Goal: Information Seeking & Learning: Check status

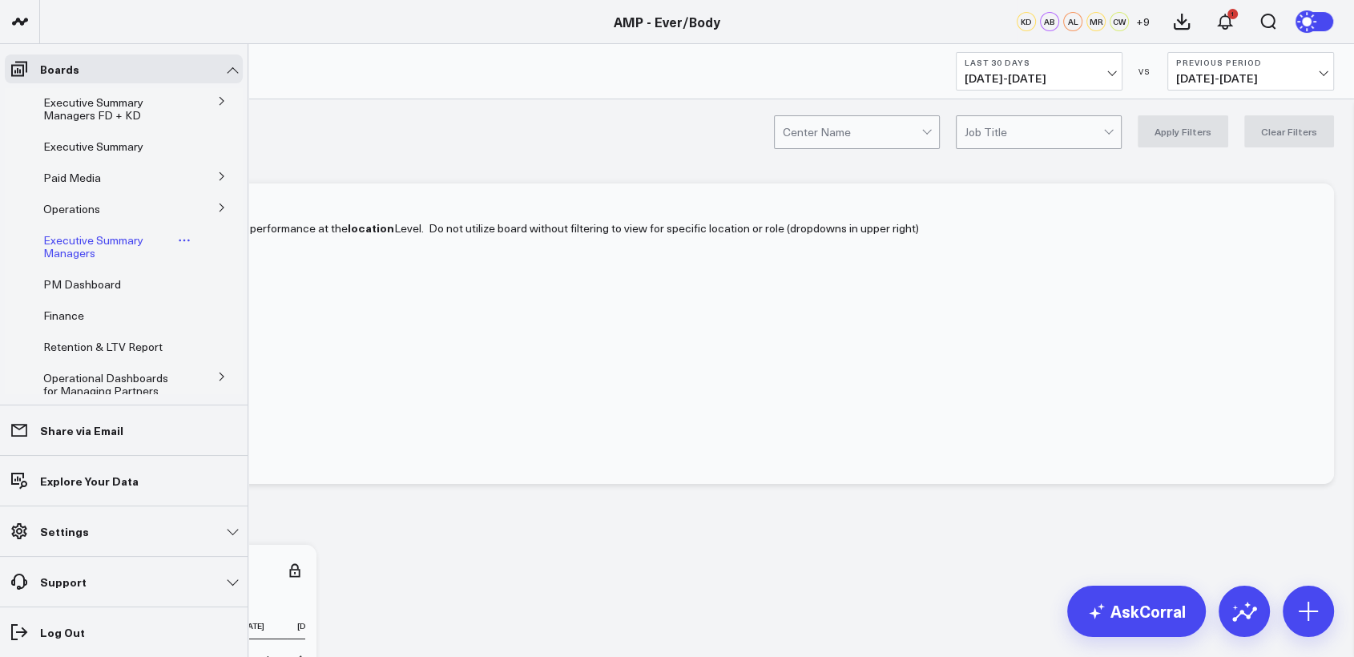
click at [97, 246] on span "Executive Summary Managers" at bounding box center [93, 246] width 100 height 28
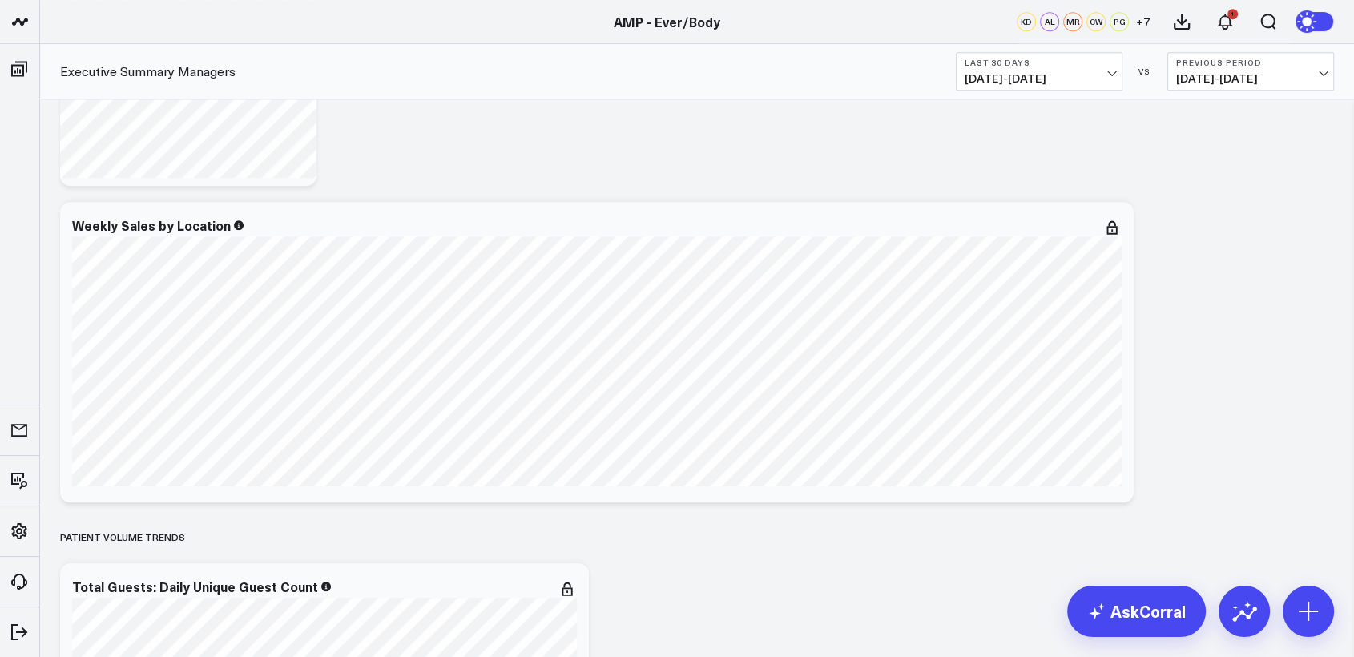
scroll to position [1341, 0]
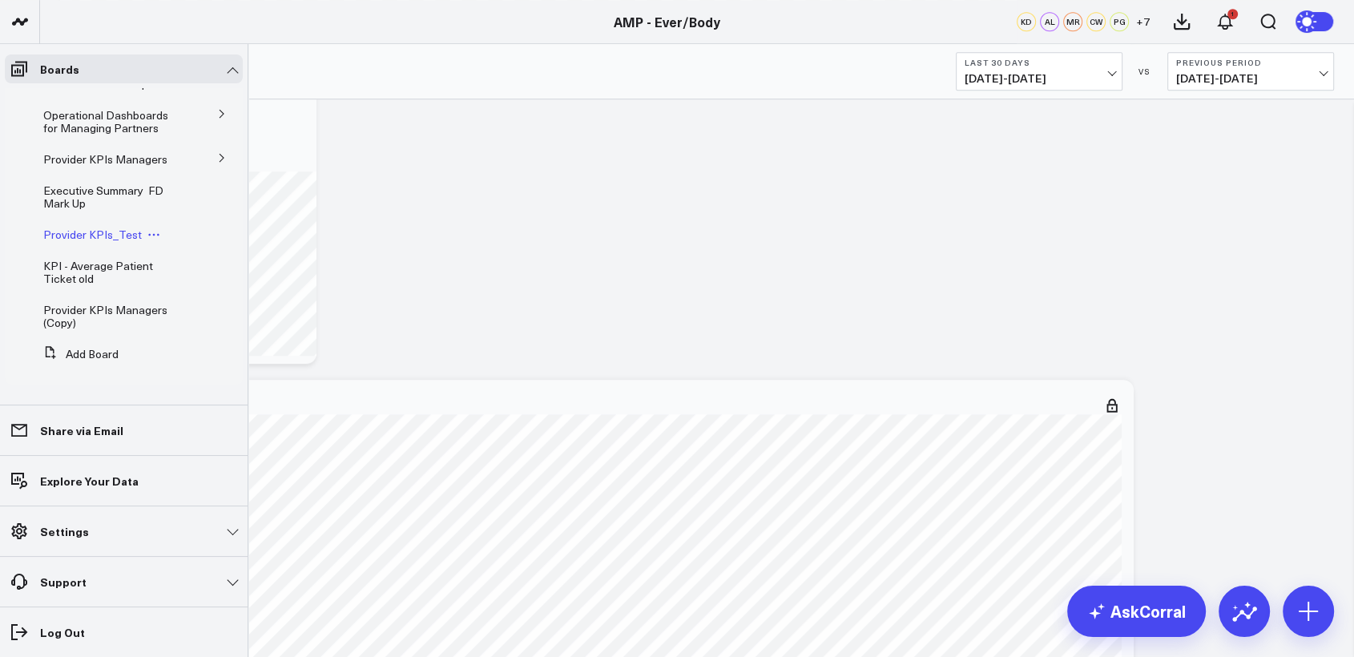
scroll to position [248, 0]
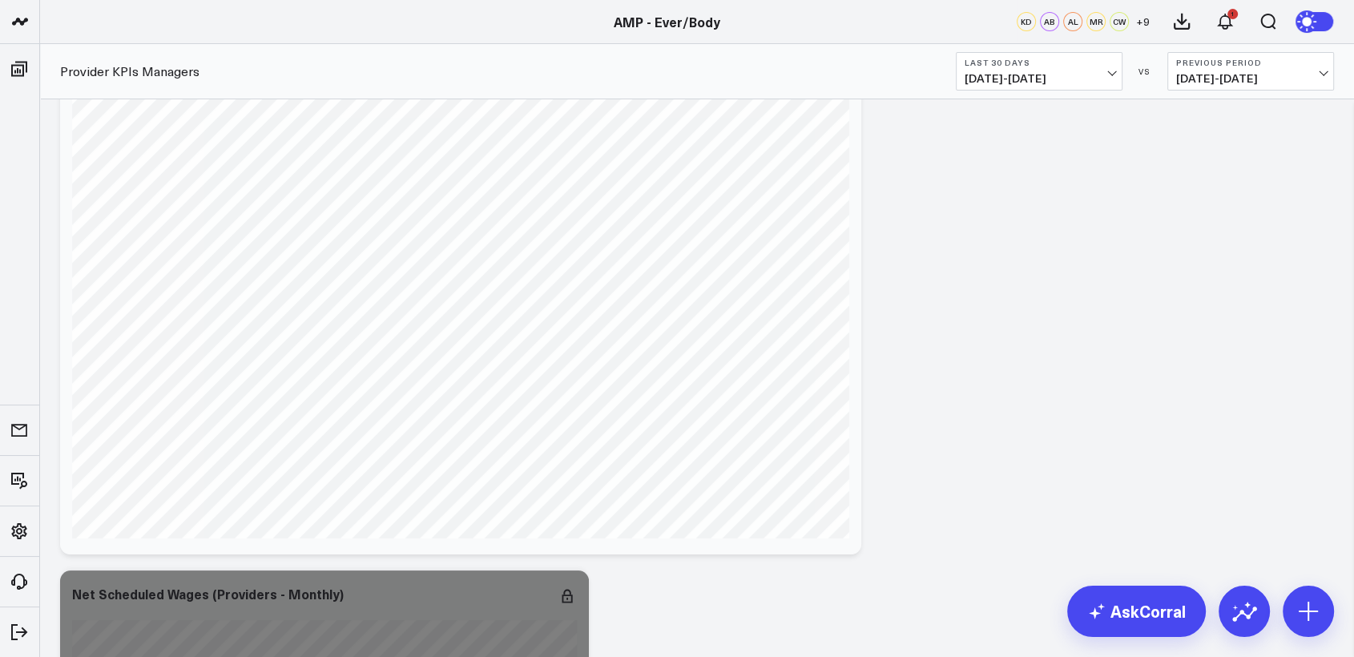
scroll to position [6032, 0]
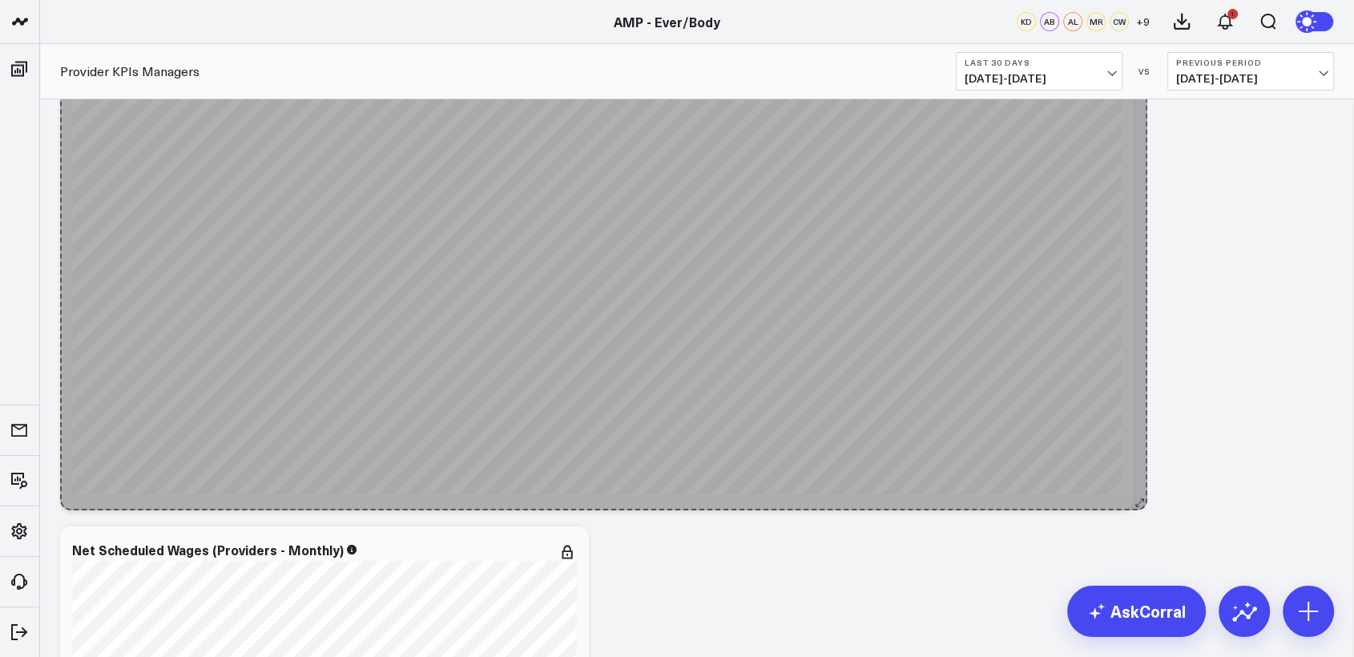
drag, startPoint x: 853, startPoint y: 499, endPoint x: 1147, endPoint y: 505, distance: 294.9
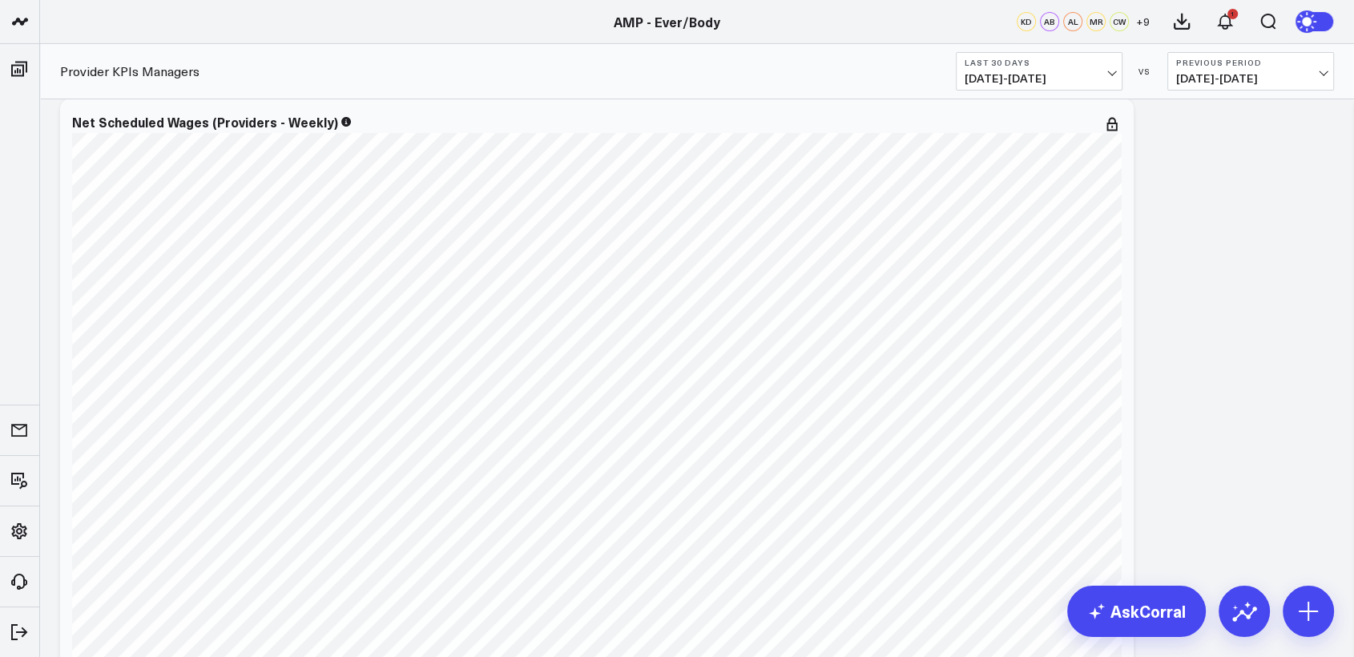
scroll to position [5826, 0]
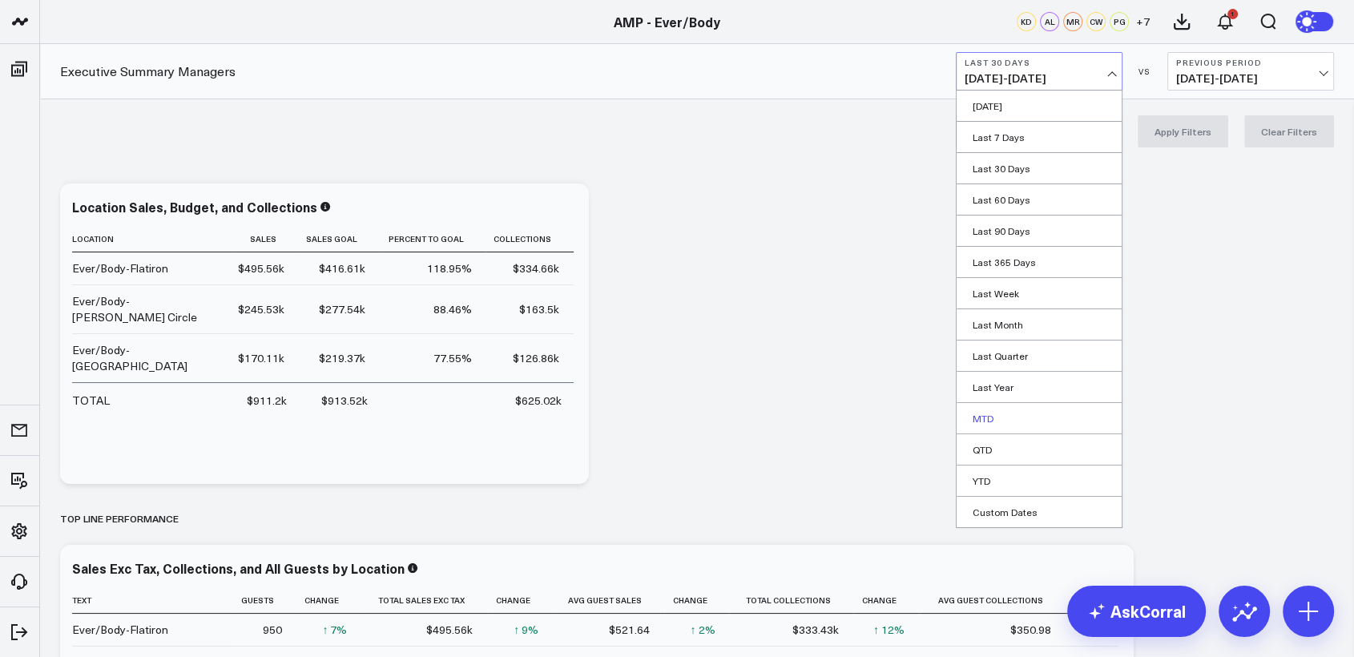
click at [1002, 418] on link "MTD" at bounding box center [1039, 418] width 165 height 30
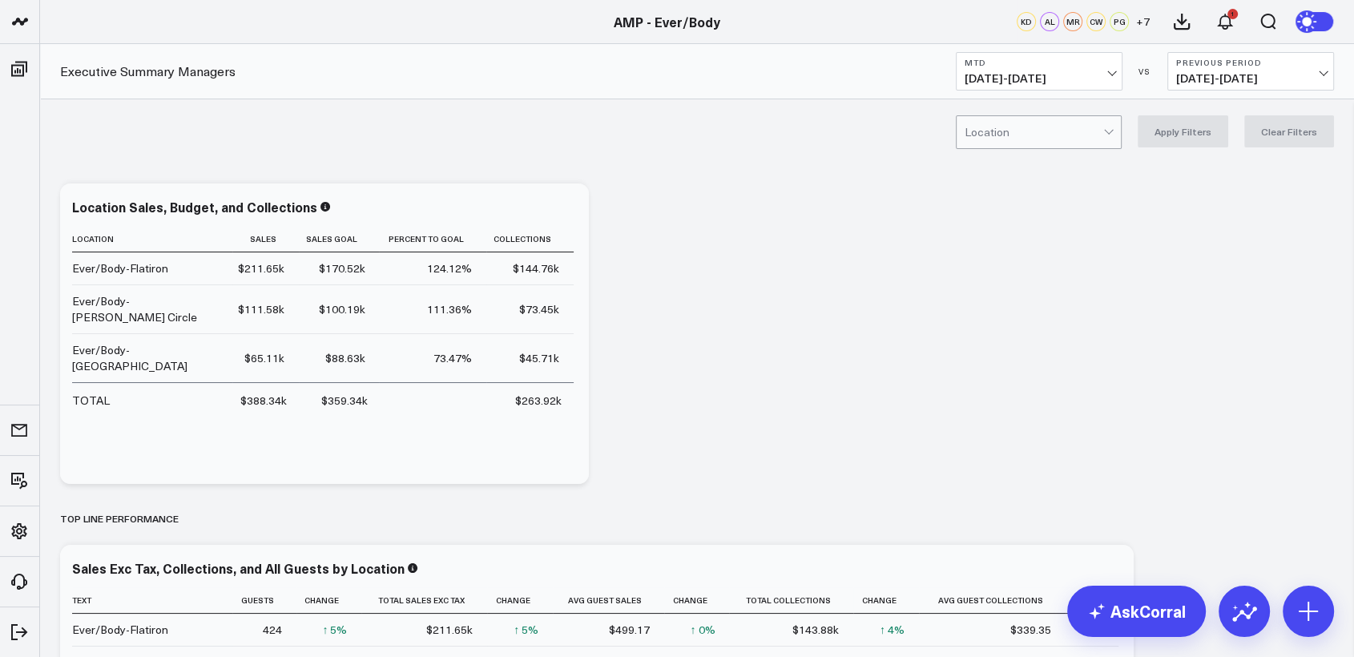
click at [1242, 72] on span "08/20/25 - 08/31/25" at bounding box center [1250, 78] width 149 height 13
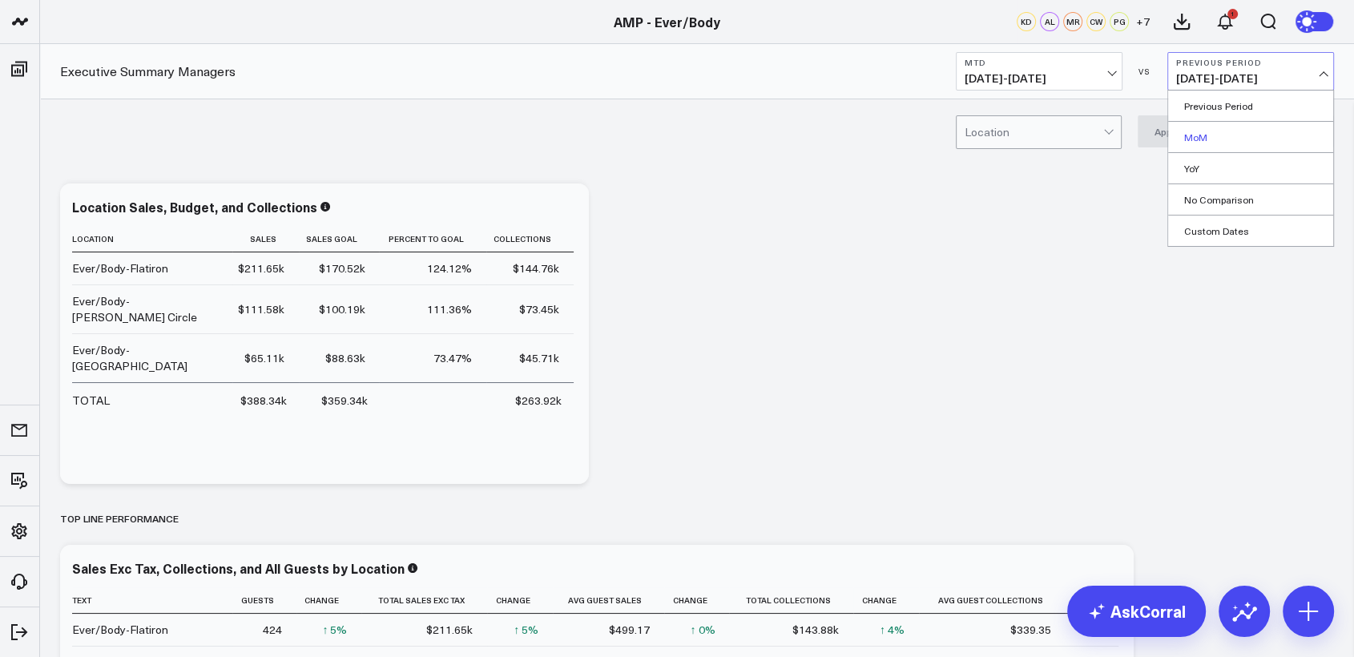
click at [1199, 139] on link "MoM" at bounding box center [1250, 137] width 165 height 30
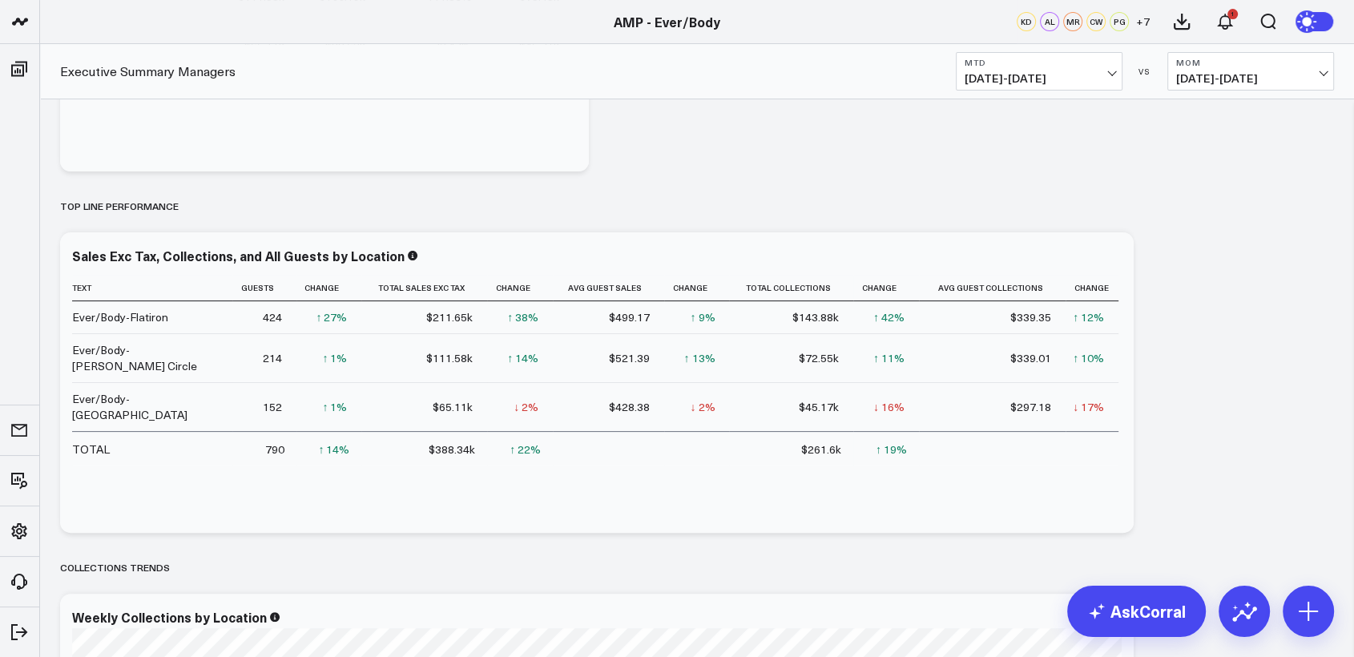
scroll to position [184, 0]
